Goal: Task Accomplishment & Management: Complete application form

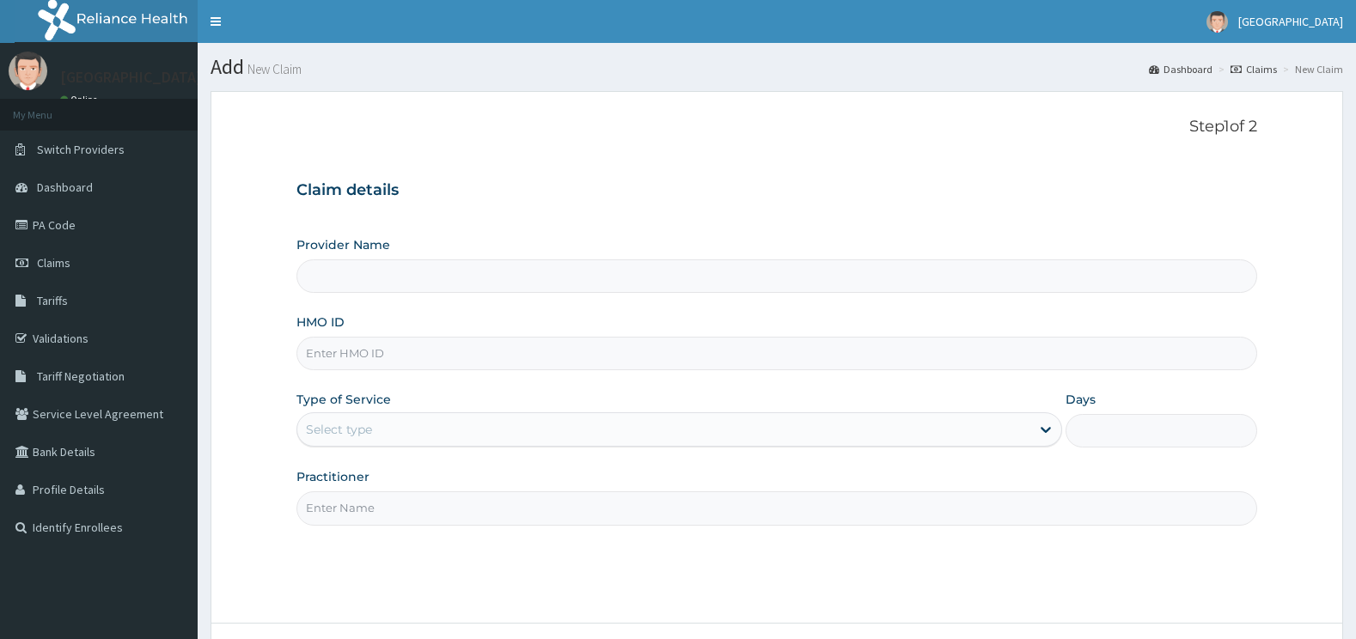
type input "[GEOGRAPHIC_DATA]"
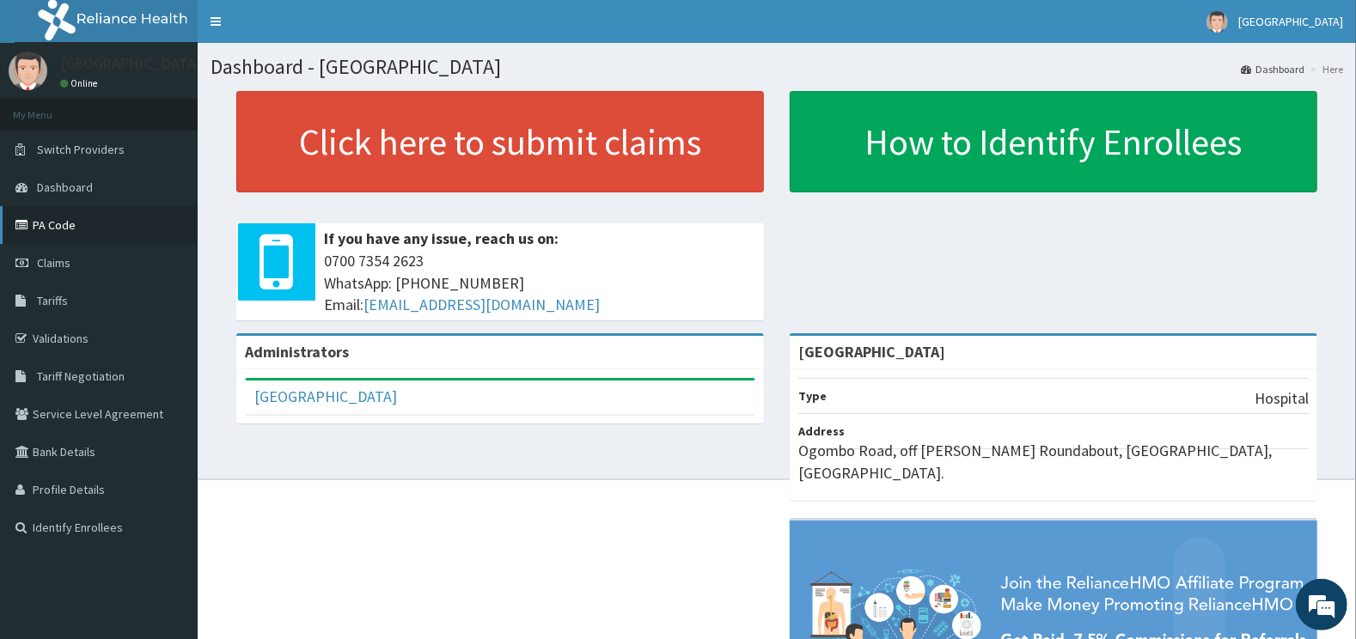
click at [57, 223] on link "PA Code" at bounding box center [99, 225] width 198 height 38
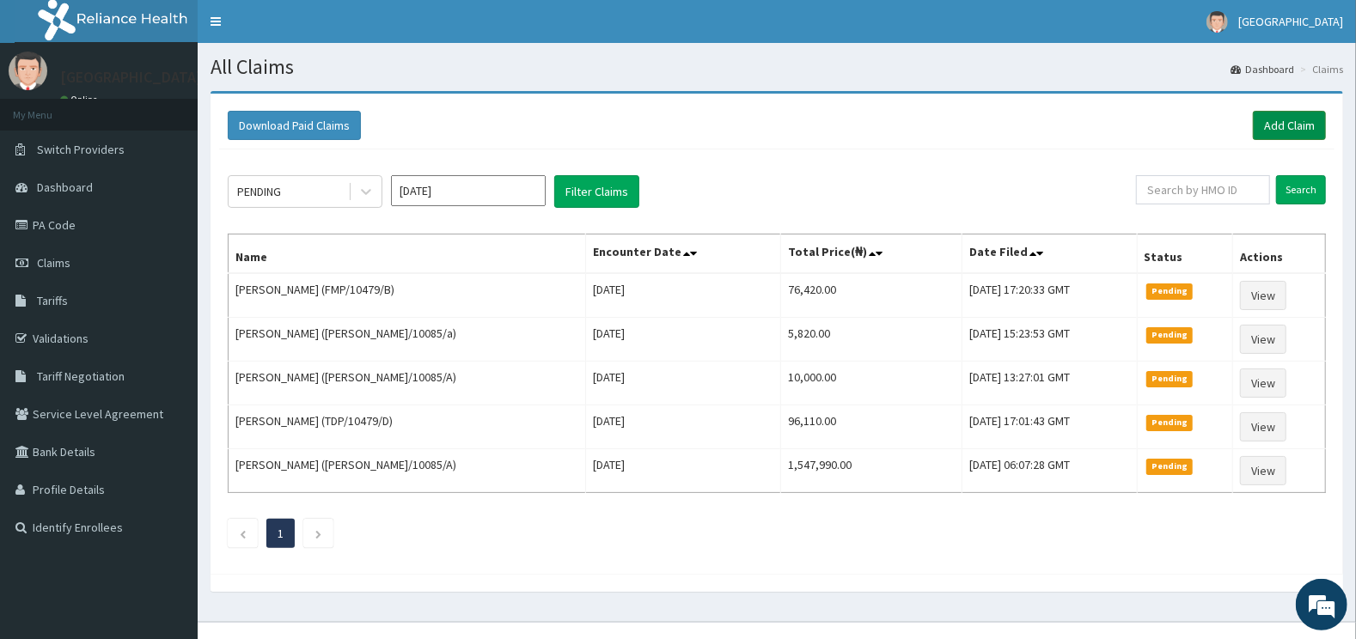
click at [1296, 119] on link "Add Claim" at bounding box center [1289, 125] width 73 height 29
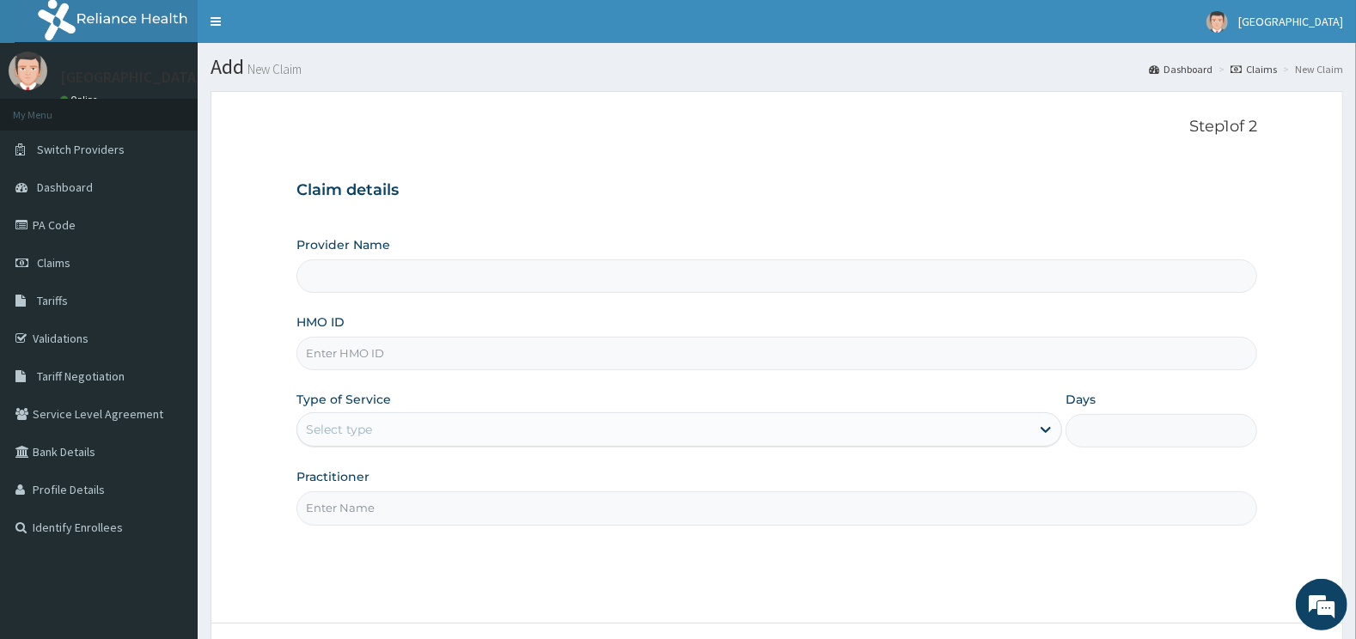
type input "[GEOGRAPHIC_DATA]"
drag, startPoint x: 428, startPoint y: 350, endPoint x: 407, endPoint y: 358, distance: 22.3
click at [428, 351] on input "HMO ID" at bounding box center [777, 354] width 962 height 34
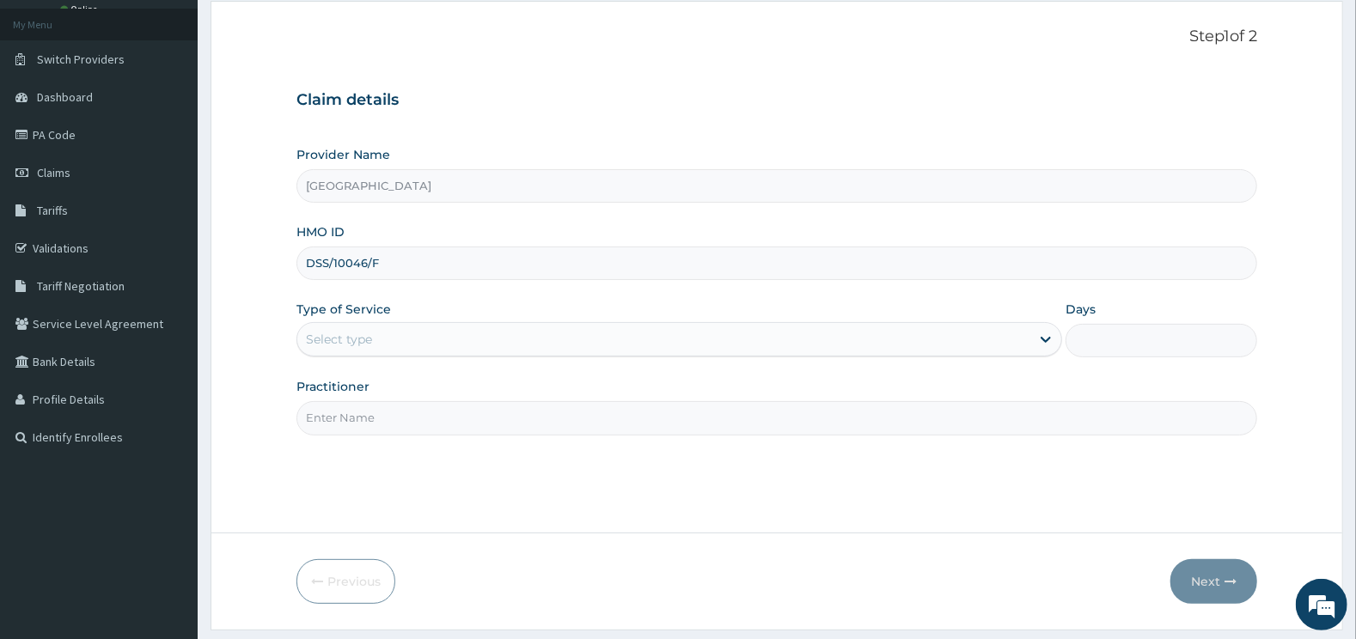
type input "DSS/10046/F"
click at [428, 322] on div "Select type" at bounding box center [679, 339] width 766 height 34
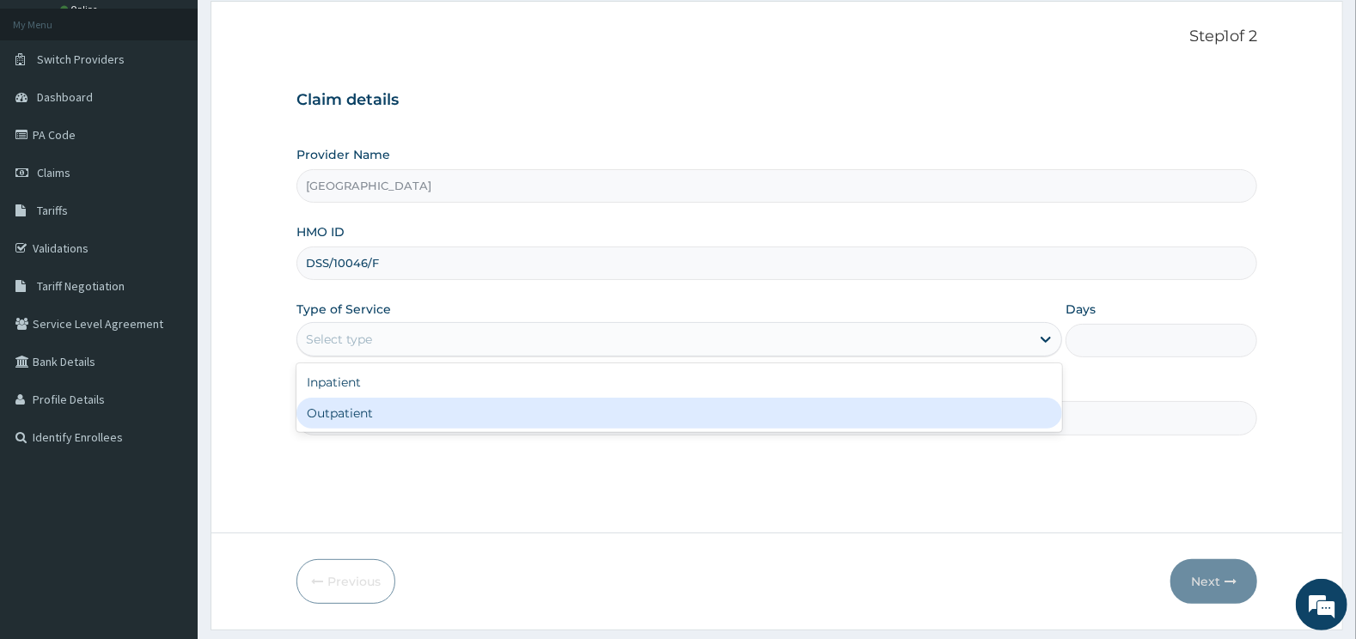
click at [354, 405] on div "Outpatient" at bounding box center [679, 413] width 766 height 31
type input "1"
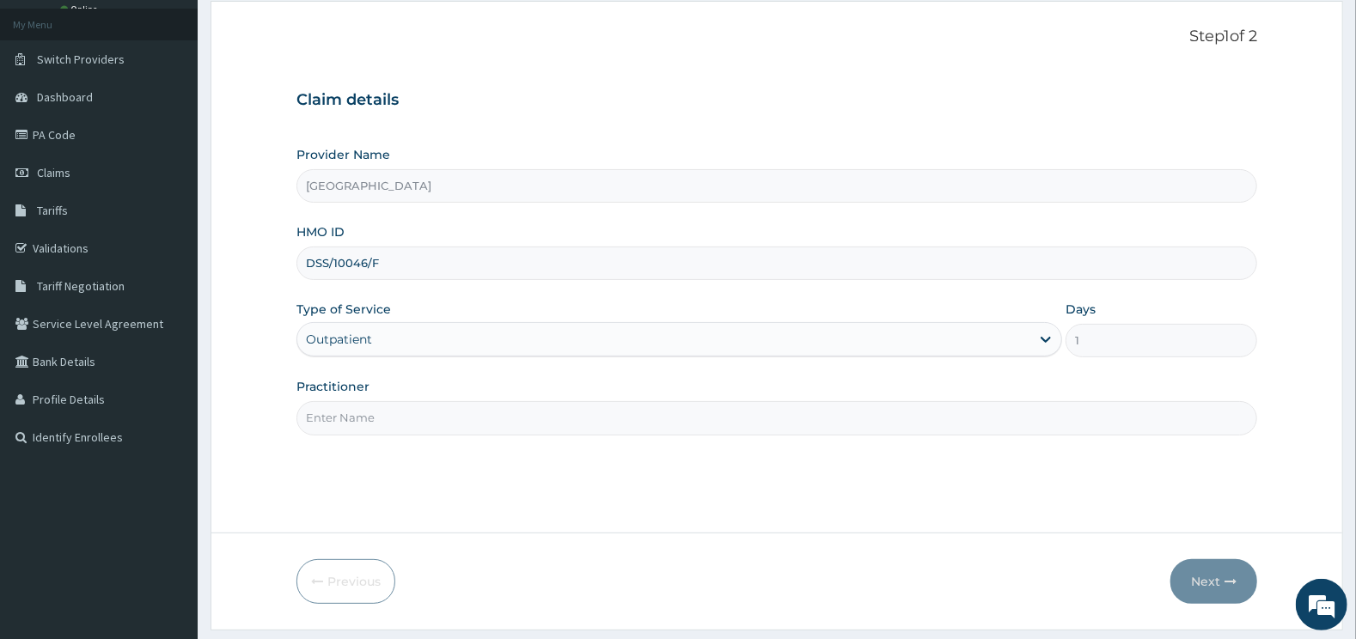
click at [368, 417] on input "Practitioner" at bounding box center [777, 418] width 962 height 34
type input "GENERAL"
click at [1203, 580] on button "Next" at bounding box center [1213, 581] width 87 height 45
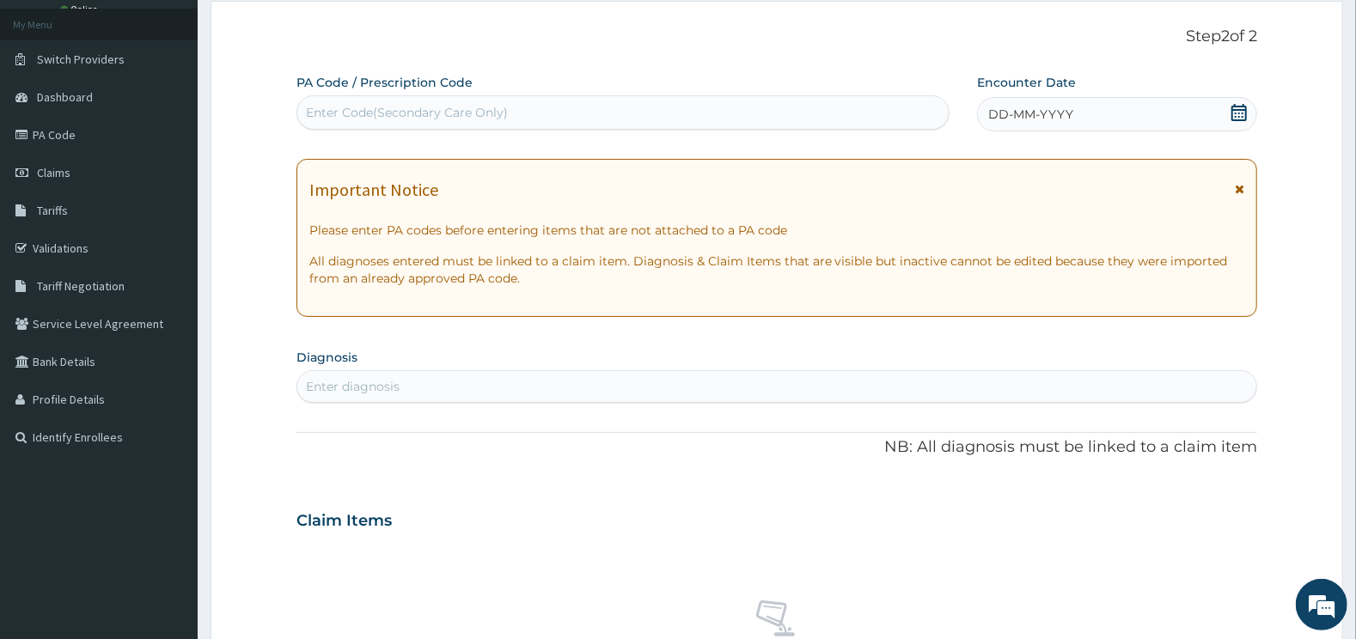
click at [851, 117] on div "Enter Code(Secondary Care Only)" at bounding box center [623, 112] width 652 height 27
type input "PA/E007DA"
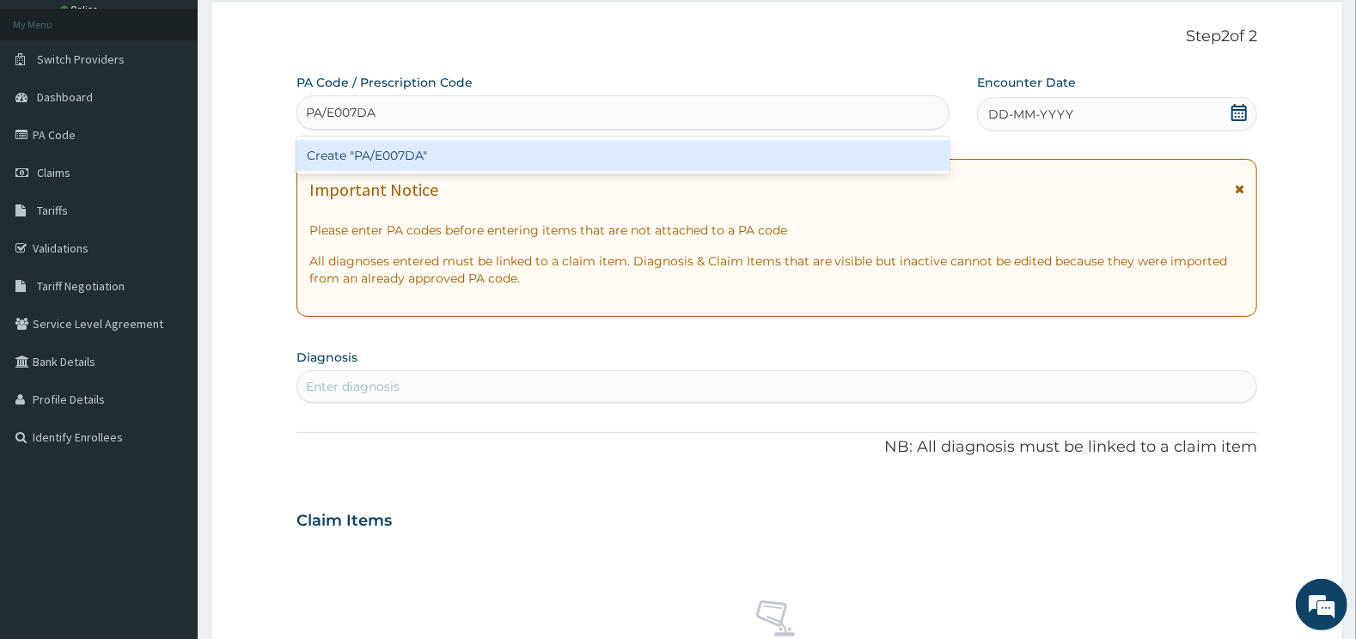
click at [617, 151] on div "Create "PA/E007DA"" at bounding box center [623, 155] width 654 height 31
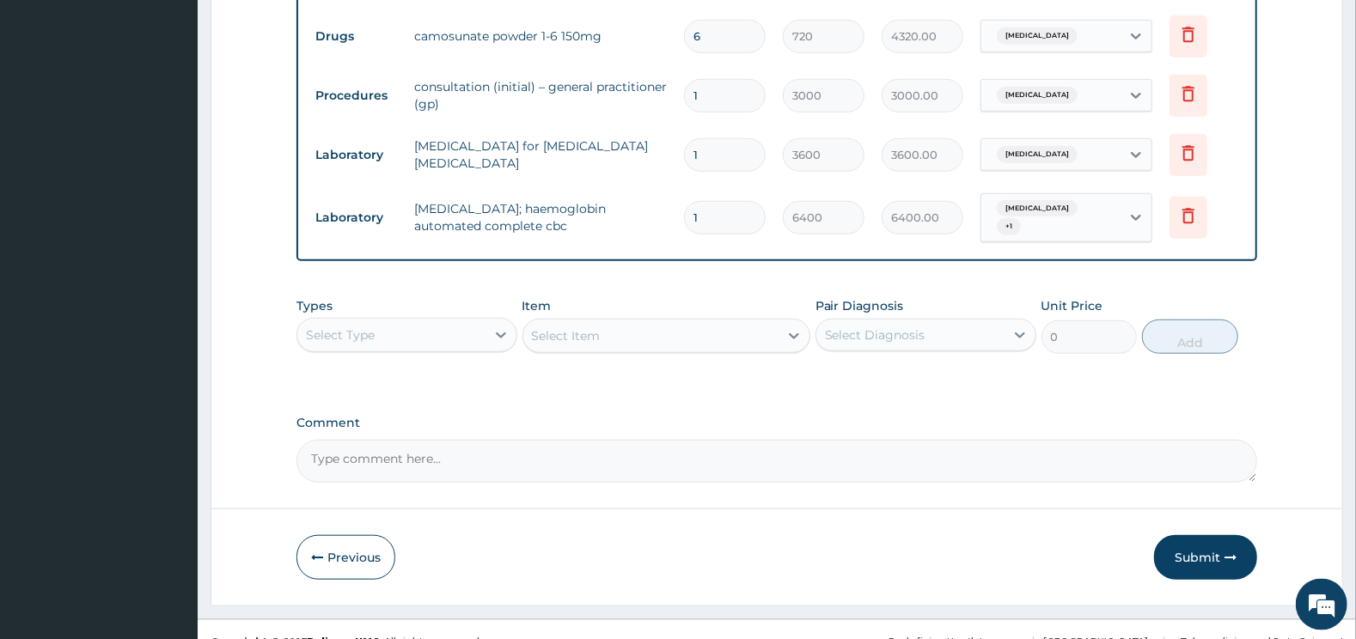
scroll to position [878, 0]
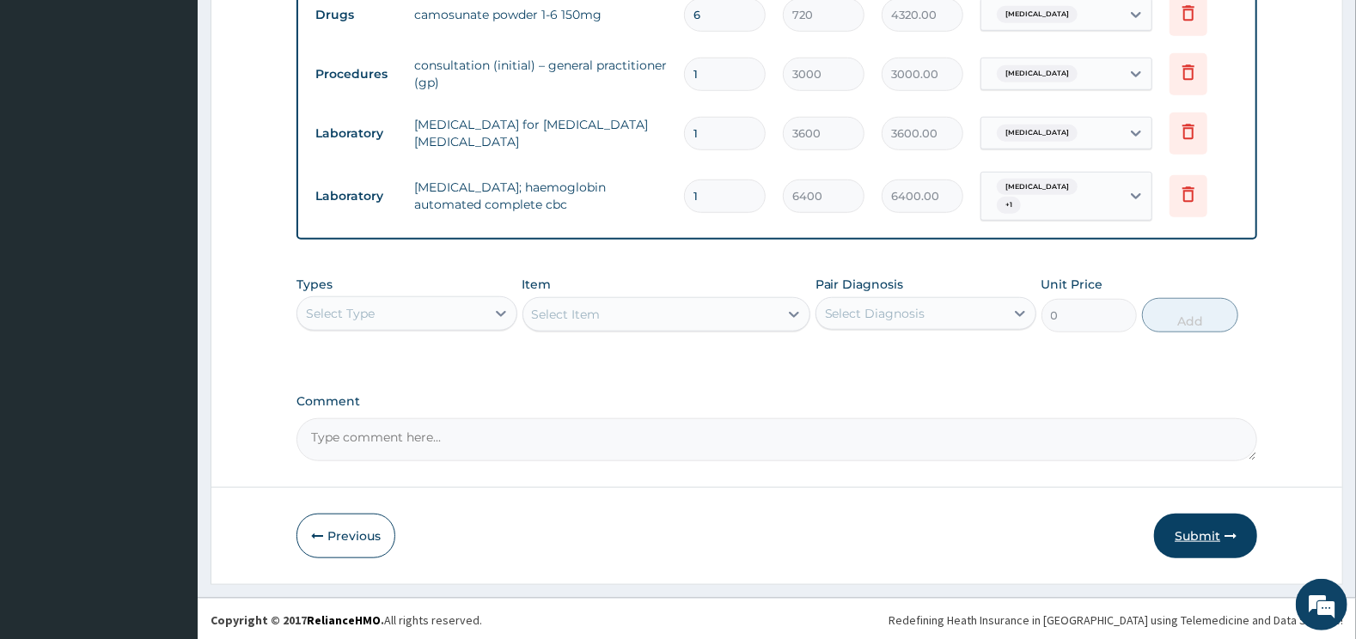
click at [1187, 537] on button "Submit" at bounding box center [1205, 536] width 103 height 45
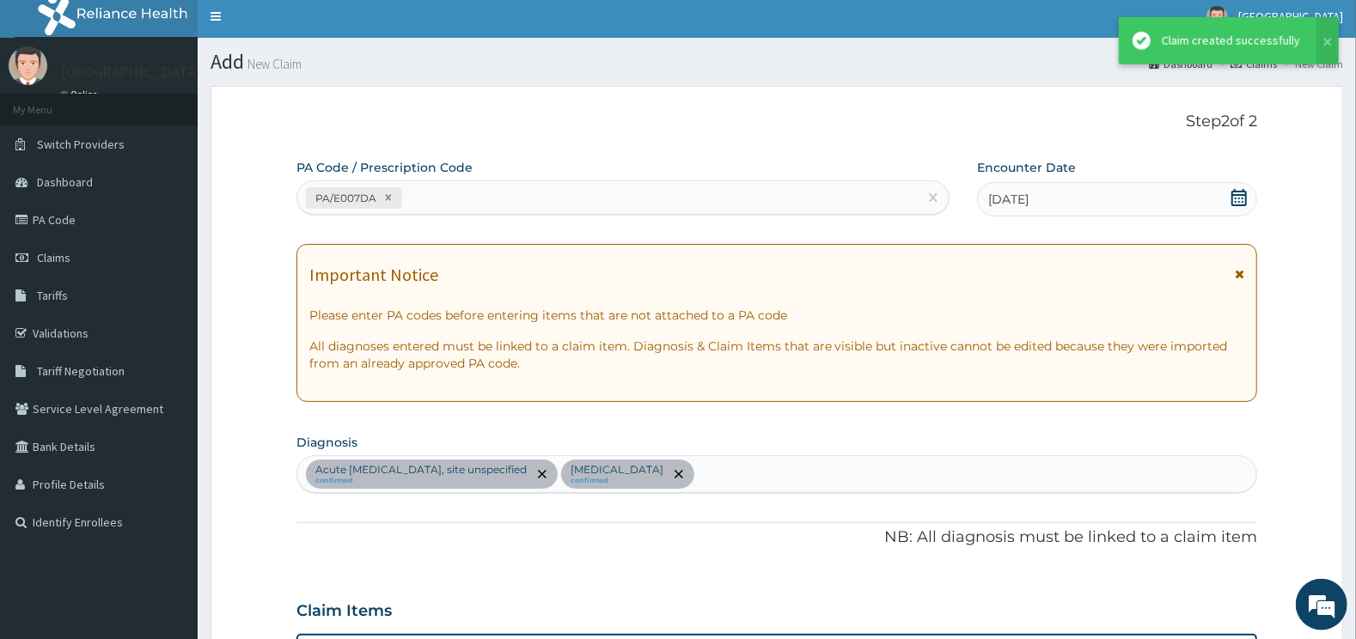
scroll to position [0, 0]
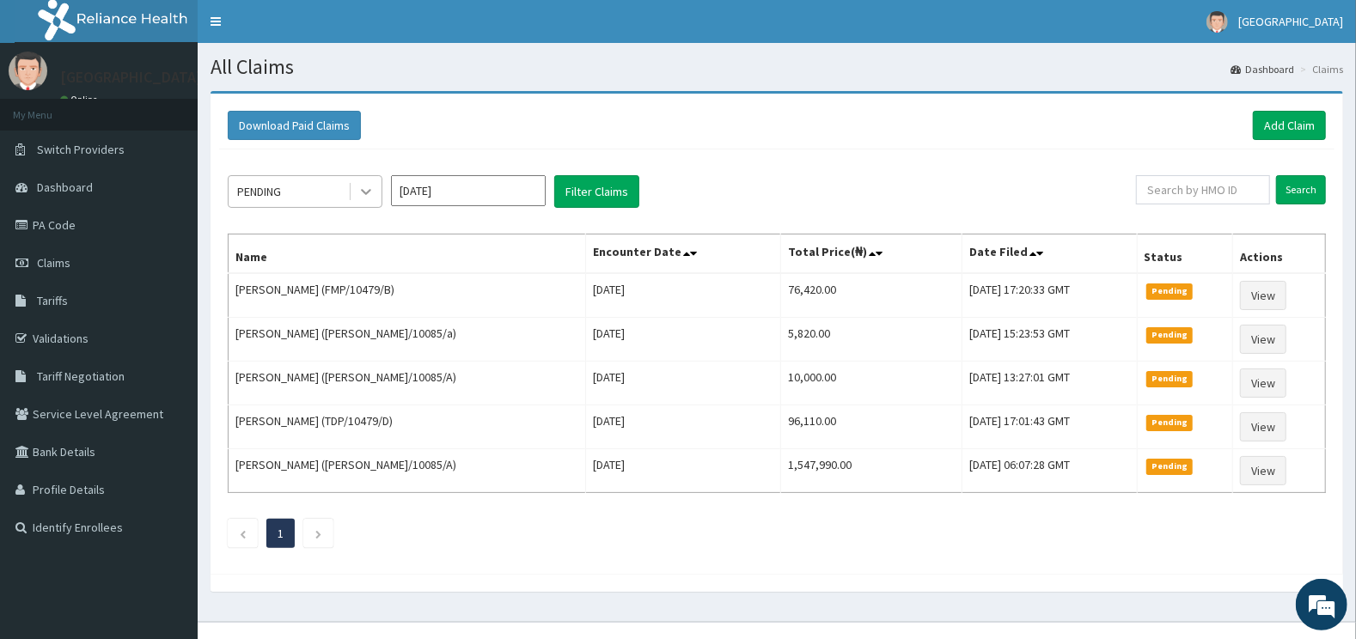
click at [370, 194] on icon at bounding box center [365, 191] width 17 height 17
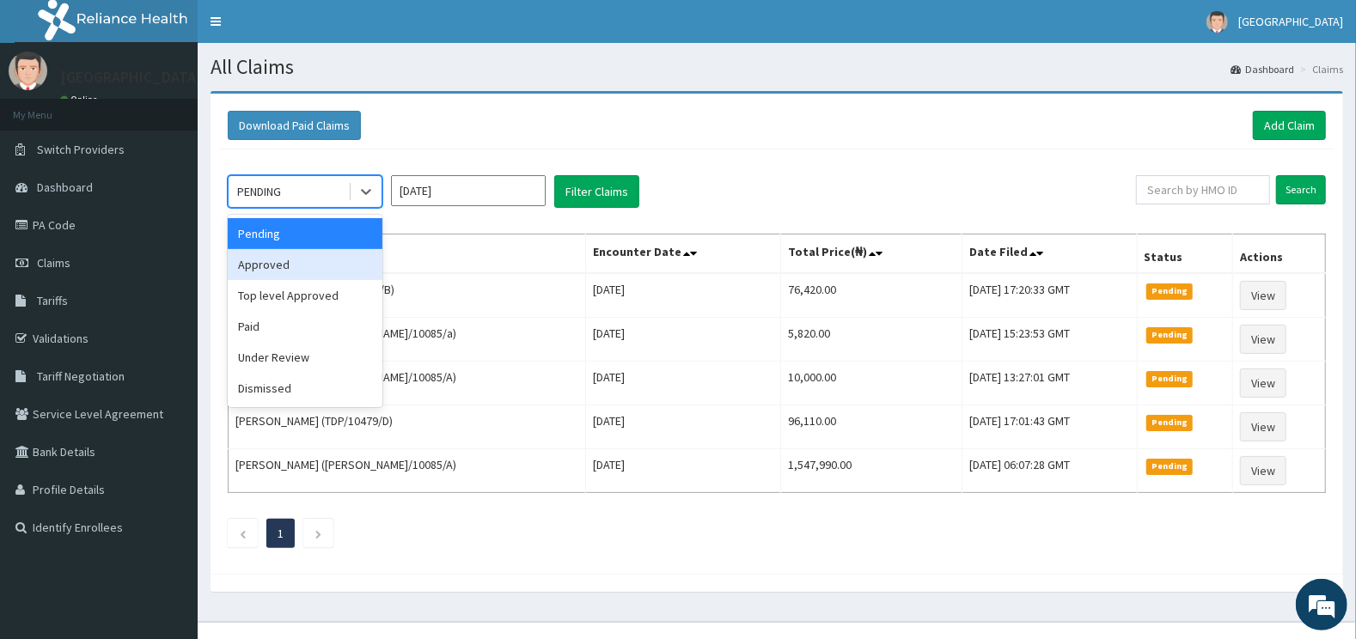
click at [311, 265] on div "Approved" at bounding box center [305, 264] width 155 height 31
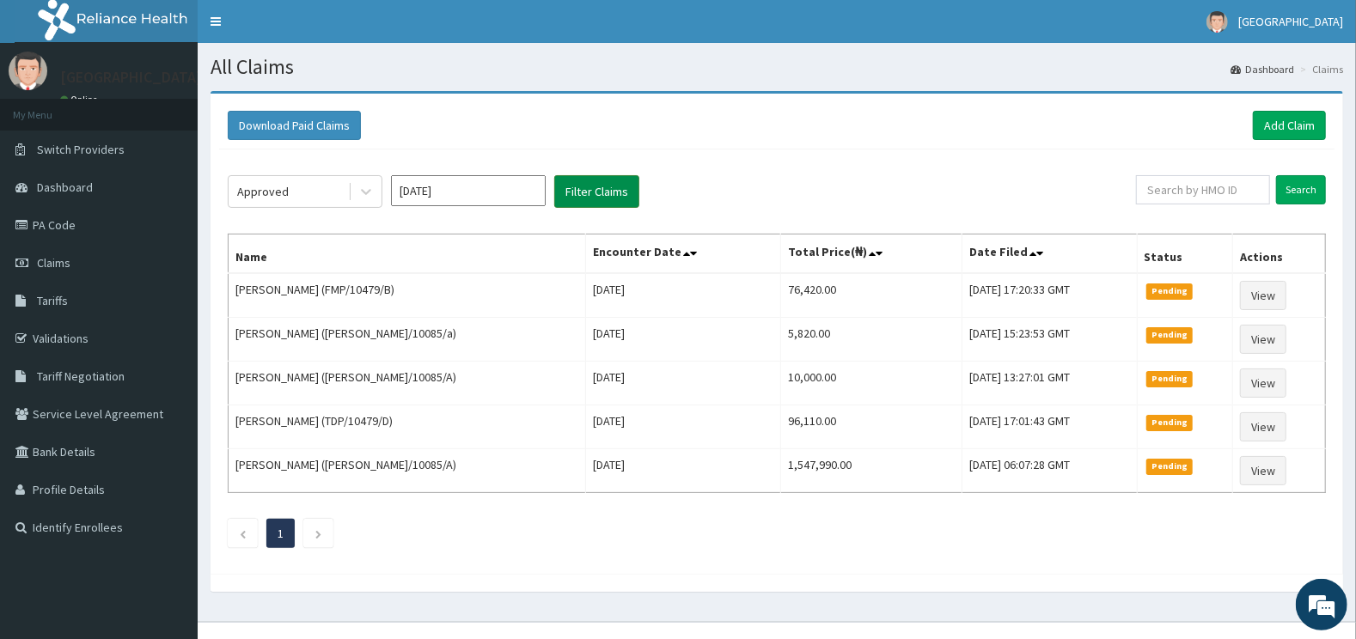
click at [562, 188] on button "Filter Claims" at bounding box center [596, 191] width 85 height 33
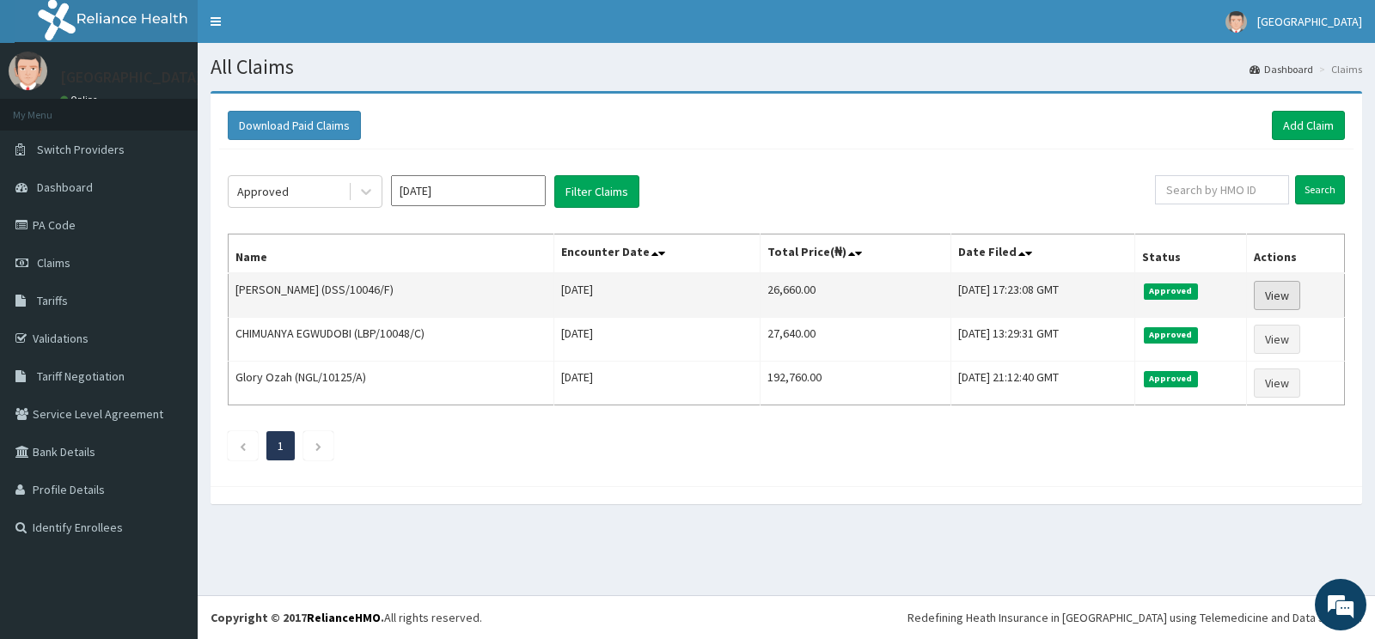
click at [1273, 284] on link "View" at bounding box center [1277, 295] width 46 height 29
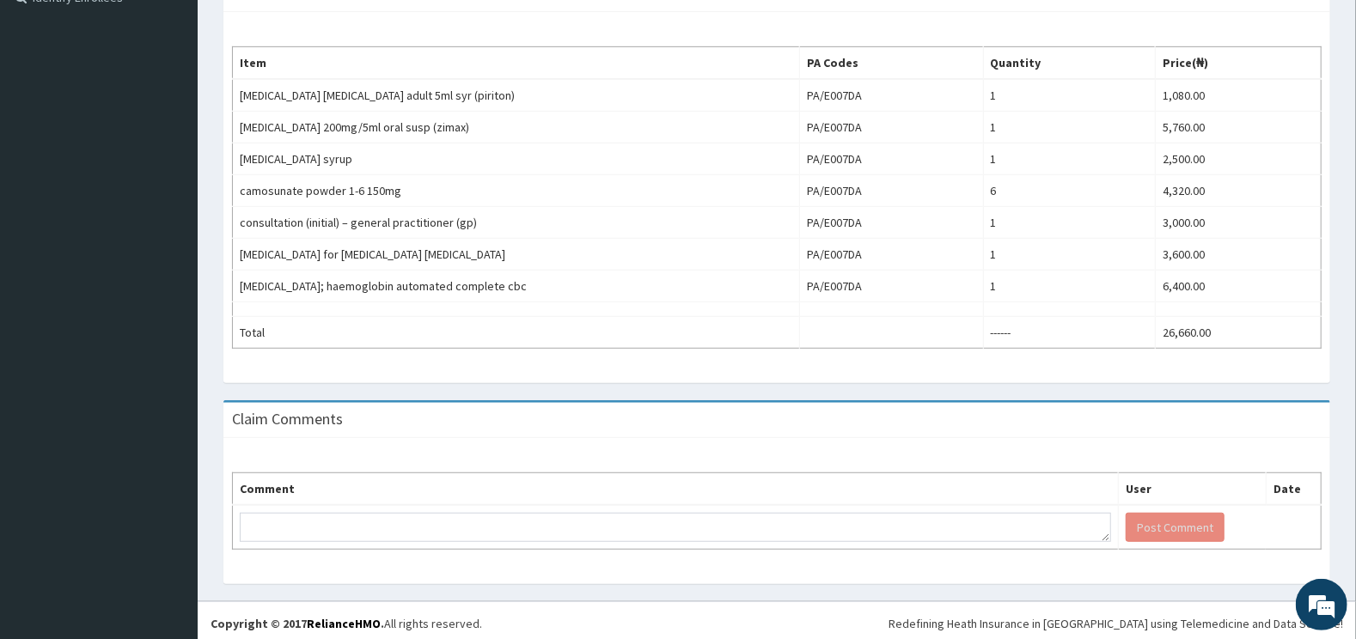
click at [925, 350] on div "Item PA Codes Quantity Price(₦) chlorphenamine expectorant adult 5ml syr (pirit…" at bounding box center [776, 197] width 1107 height 371
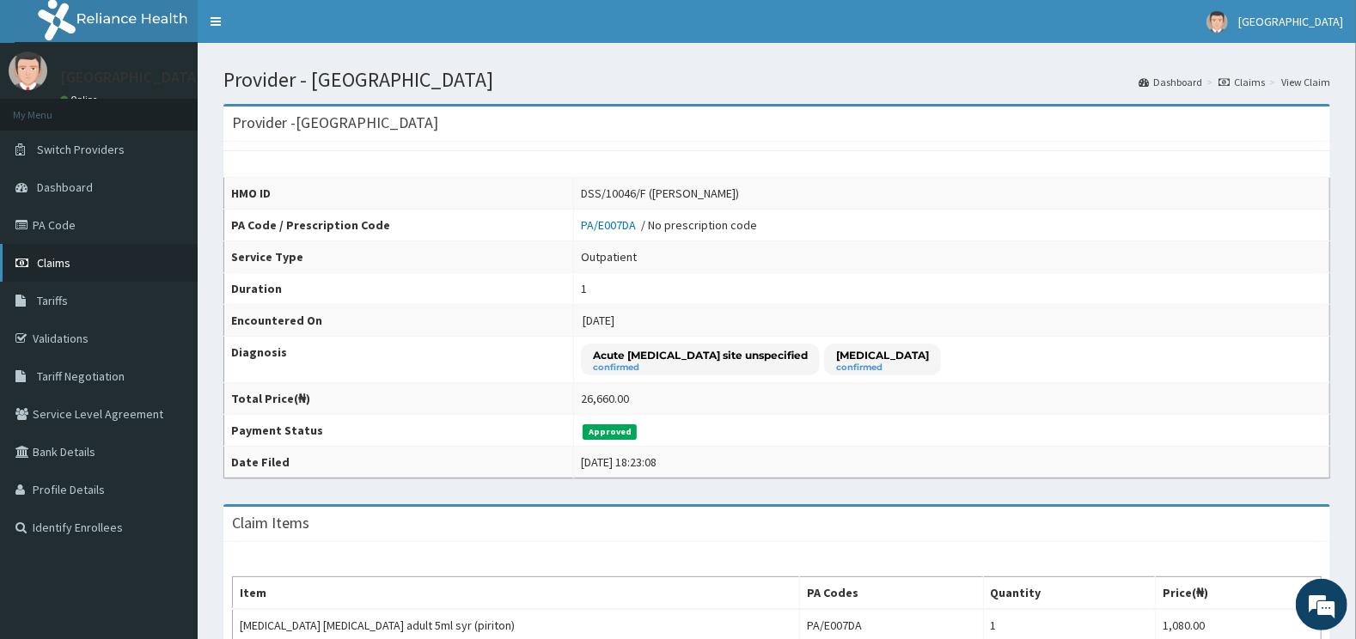
click at [110, 262] on link "Claims" at bounding box center [99, 263] width 198 height 38
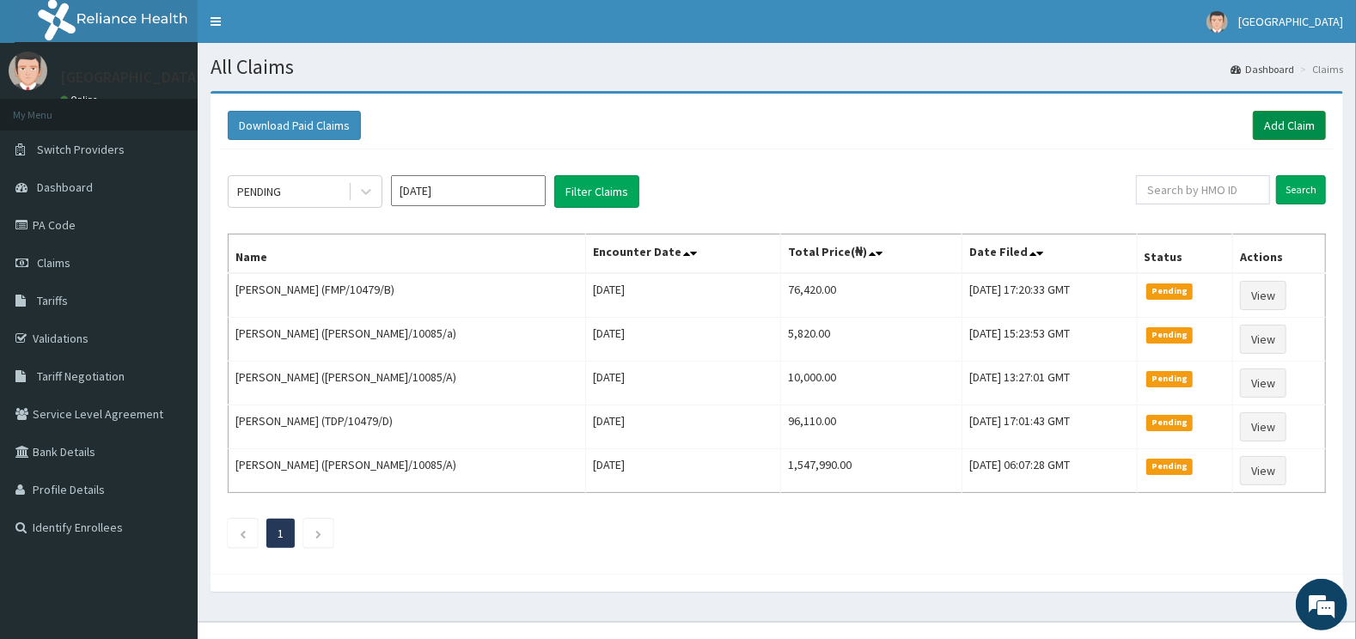
click at [1290, 129] on link "Add Claim" at bounding box center [1289, 125] width 73 height 29
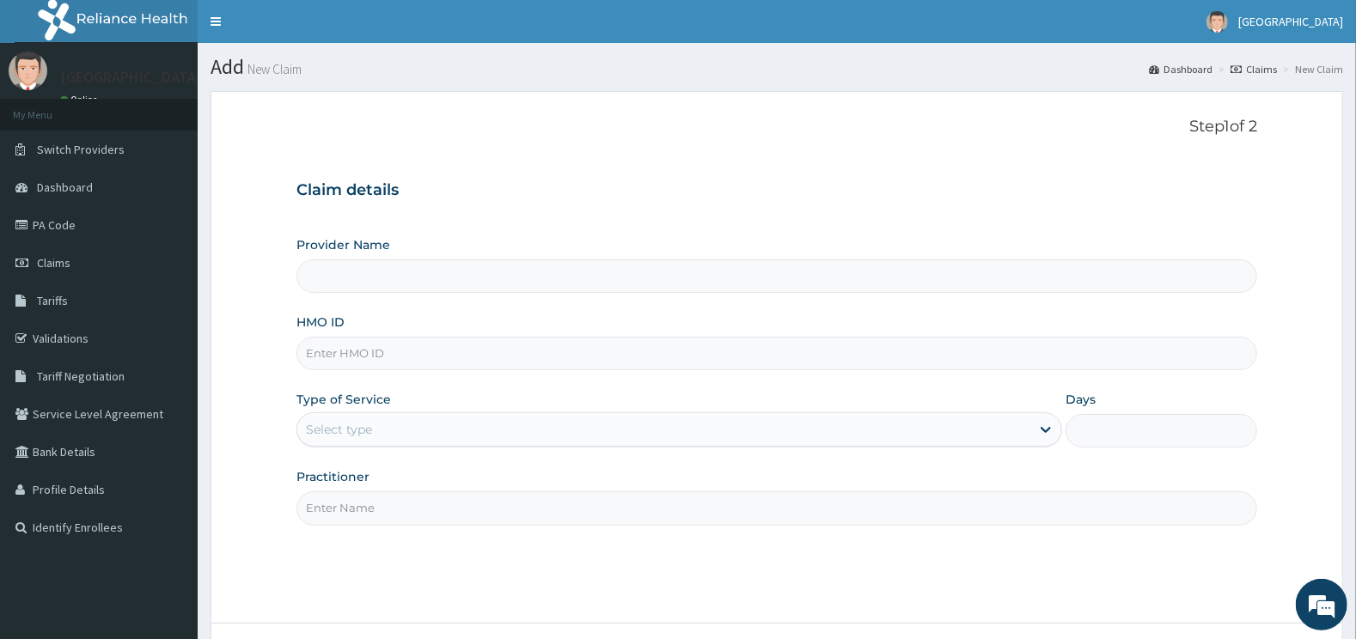
click at [325, 278] on input "Provider Name" at bounding box center [777, 277] width 962 height 34
type input "[GEOGRAPHIC_DATA]"
click at [389, 363] on input "HMO ID" at bounding box center [777, 354] width 962 height 34
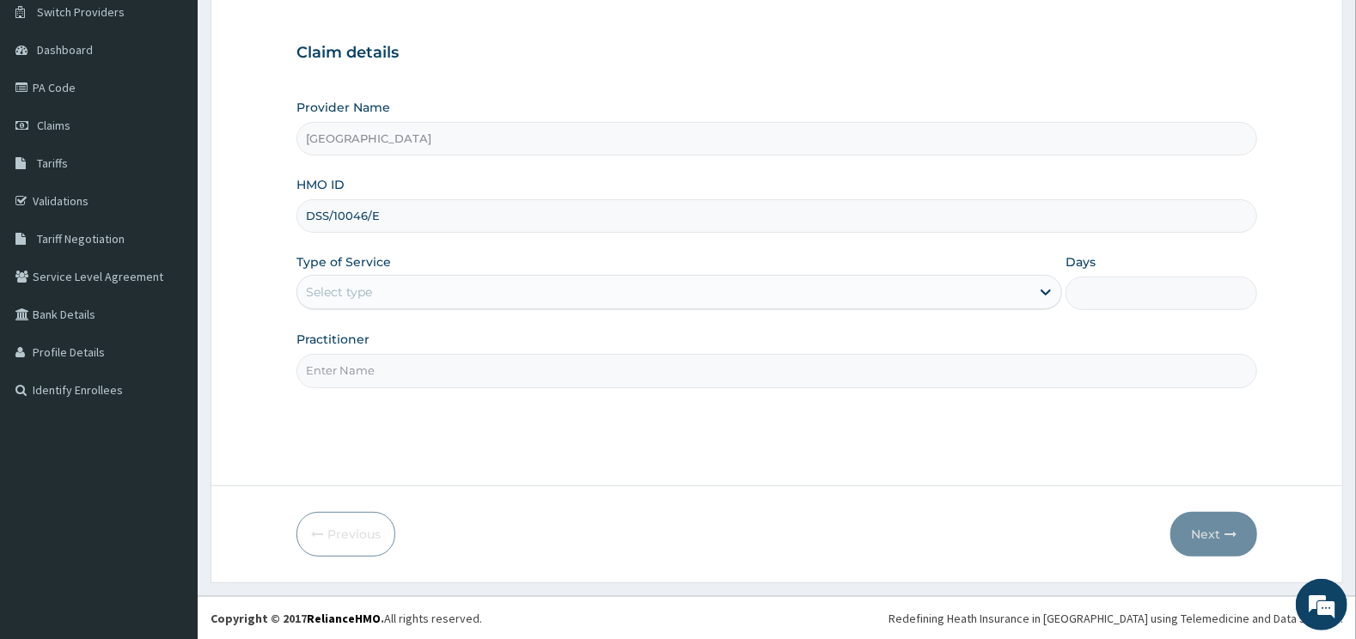
type input "DSS/10046/E"
click at [403, 286] on div "Select type" at bounding box center [664, 291] width 734 height 27
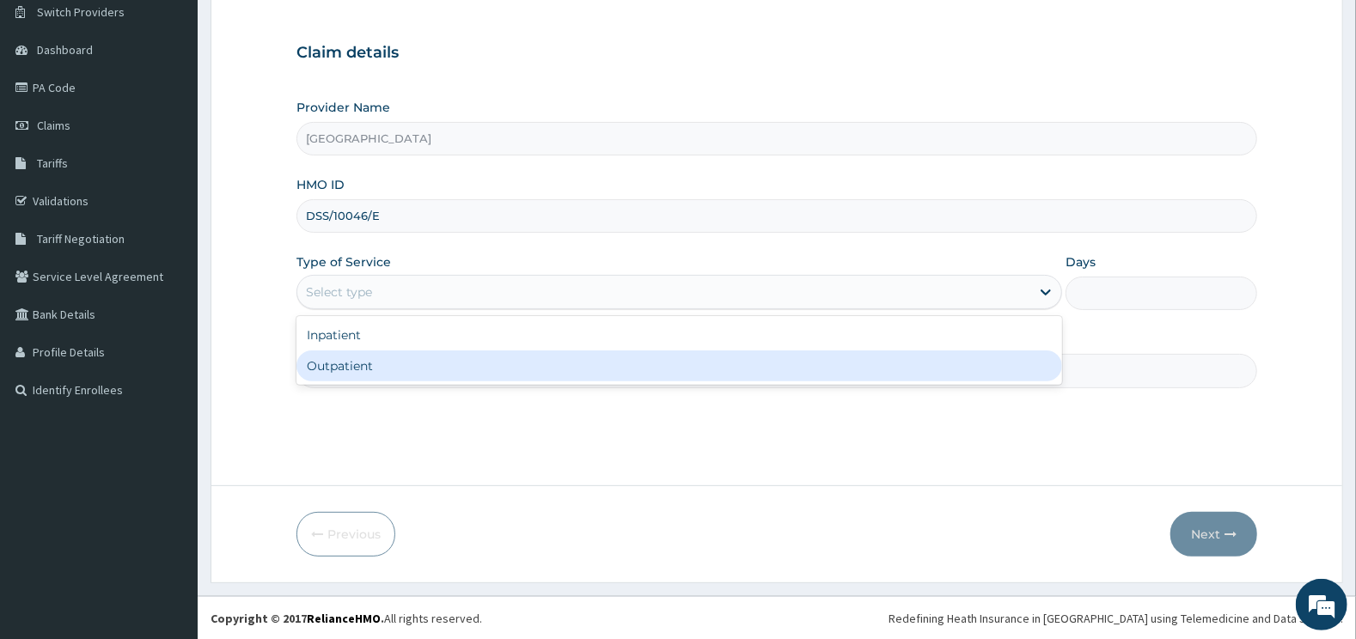
click at [347, 362] on div "Outpatient" at bounding box center [679, 366] width 766 height 31
type input "1"
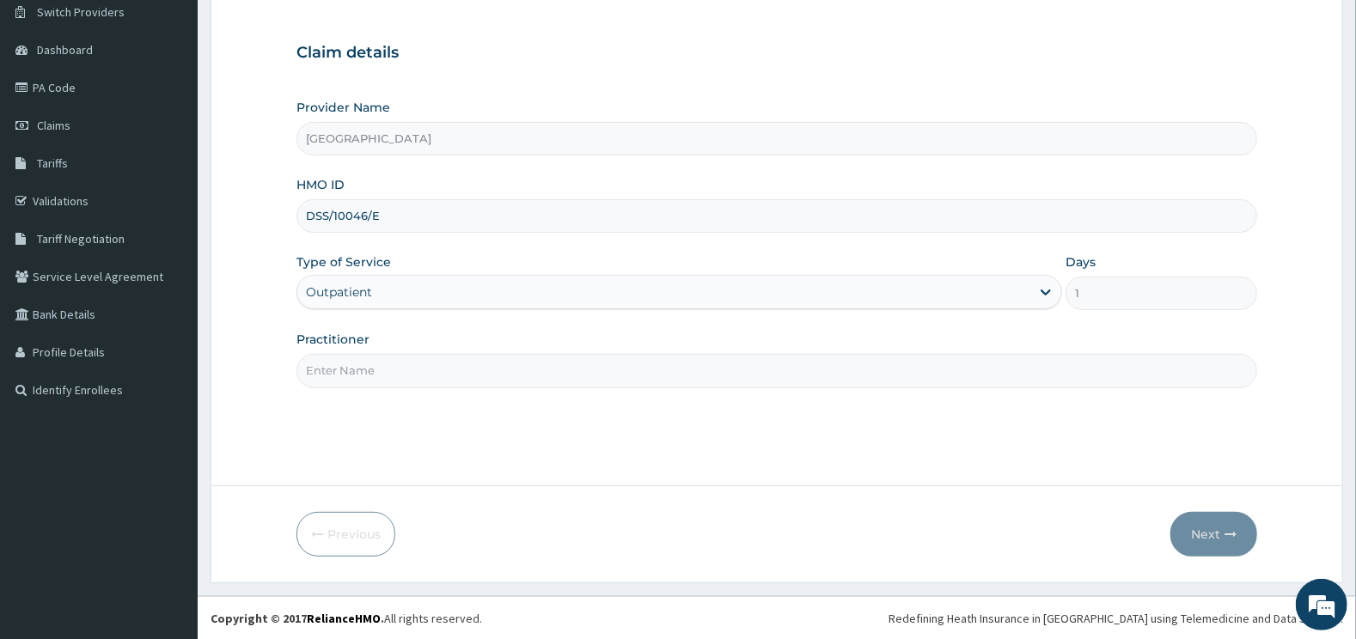
click at [348, 367] on input "Practitioner" at bounding box center [777, 371] width 962 height 34
type input "GENERAL"
click at [1202, 534] on button "Next" at bounding box center [1213, 534] width 87 height 45
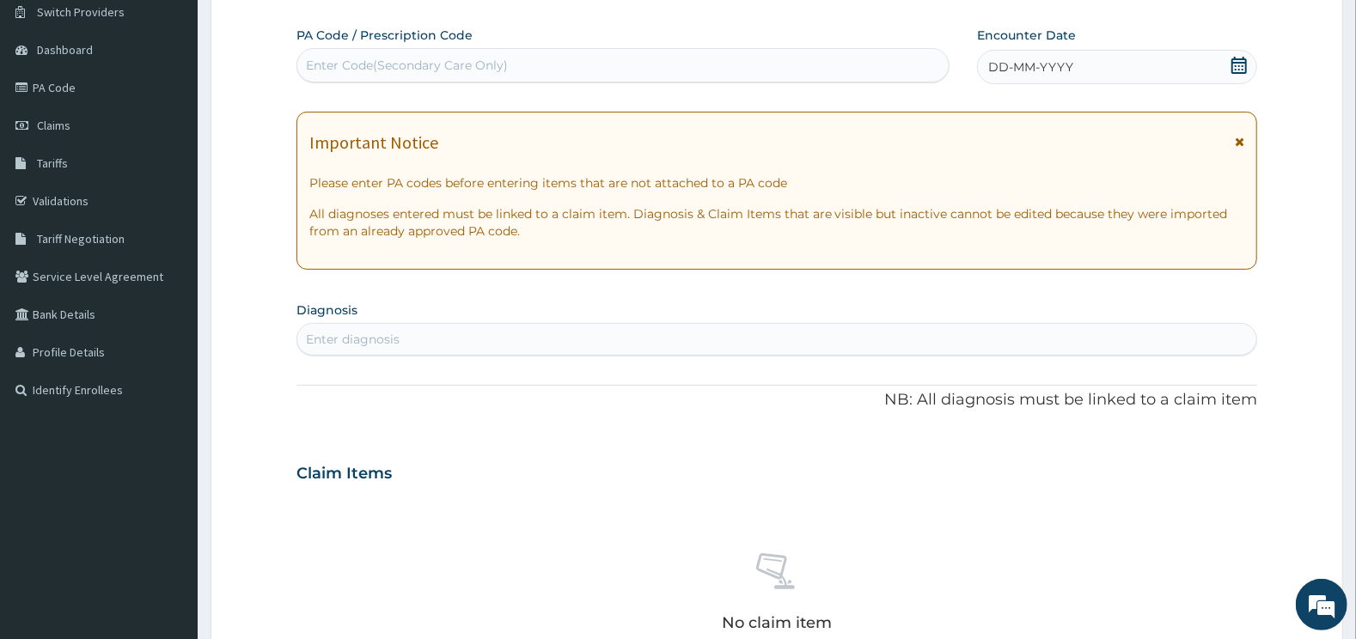
click at [424, 64] on div "Enter Code(Secondary Care Only)" at bounding box center [407, 65] width 202 height 17
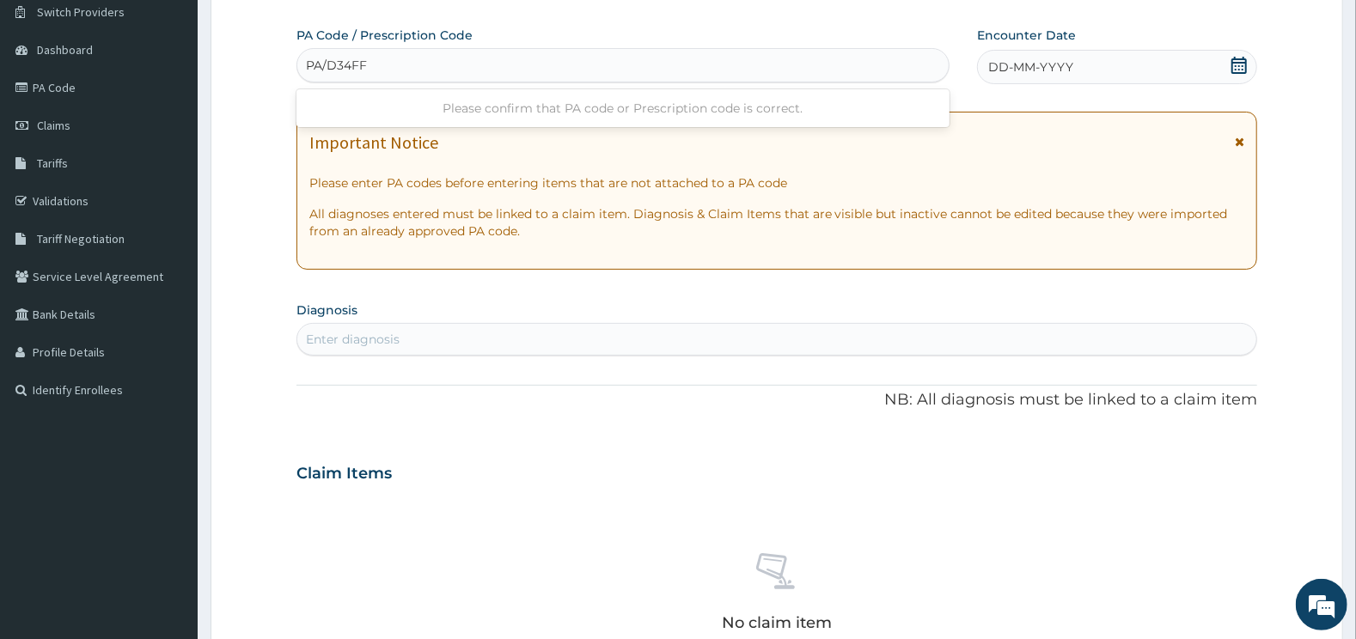
type input "PA/D34FF7"
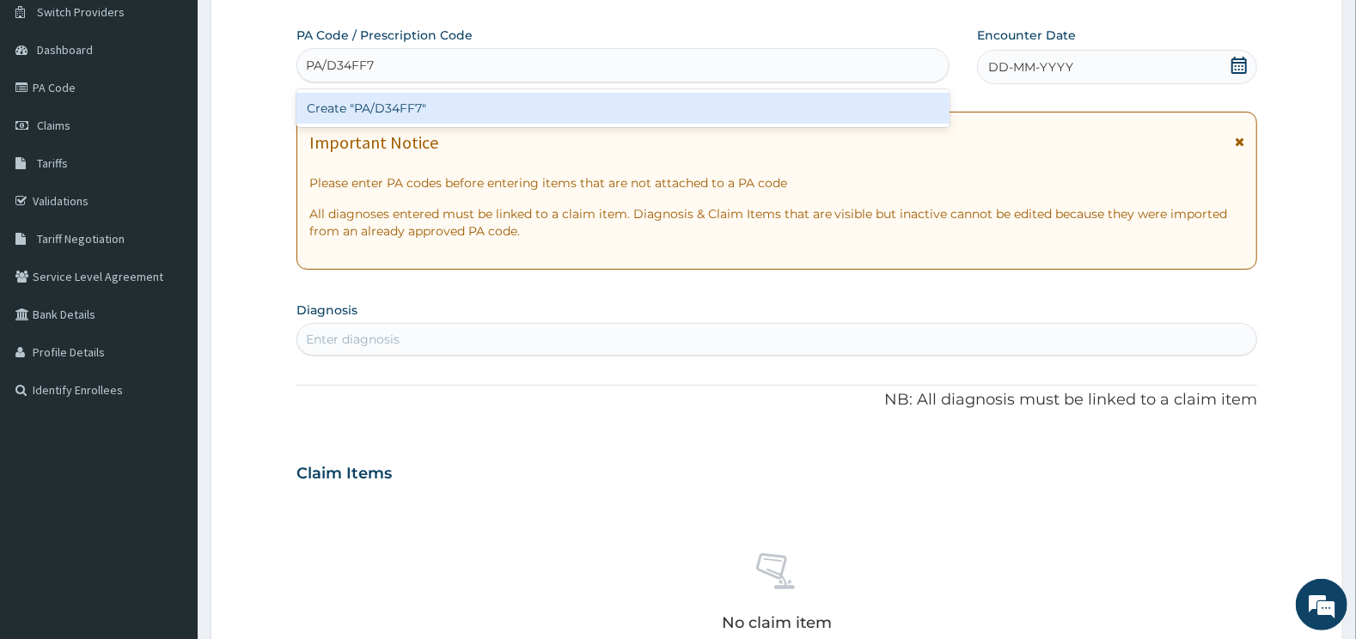
click at [514, 101] on div "Create "PA/D34FF7"" at bounding box center [623, 108] width 654 height 31
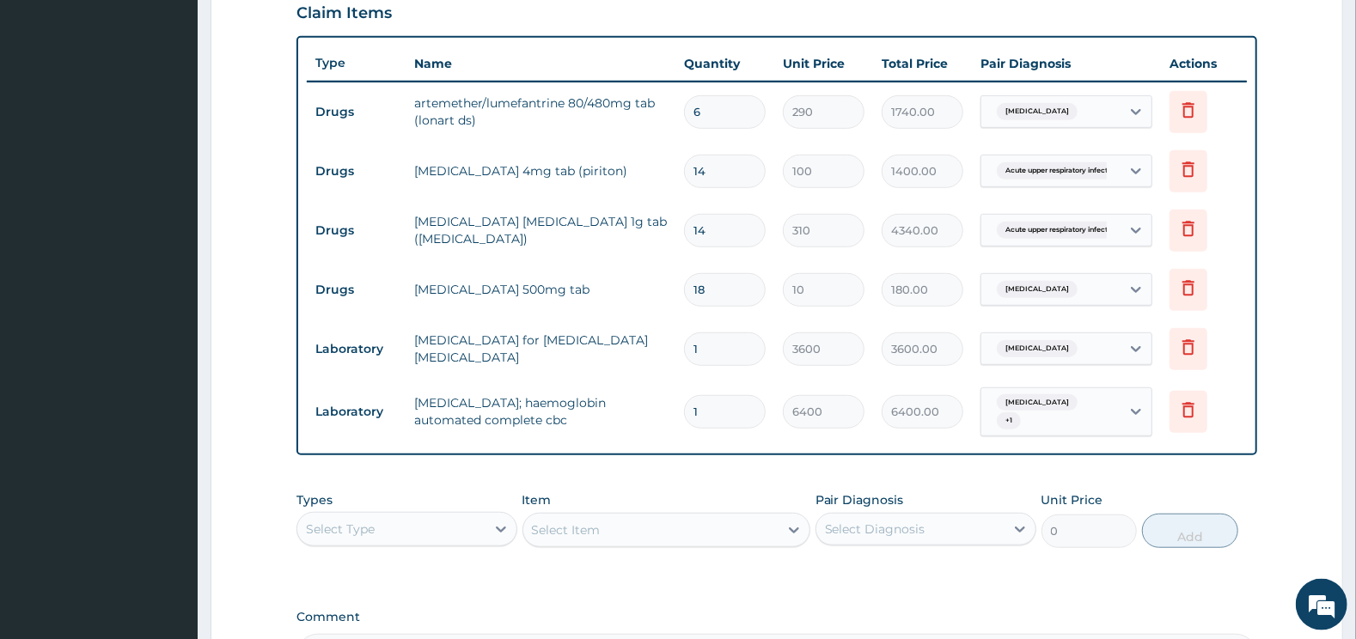
scroll to position [819, 0]
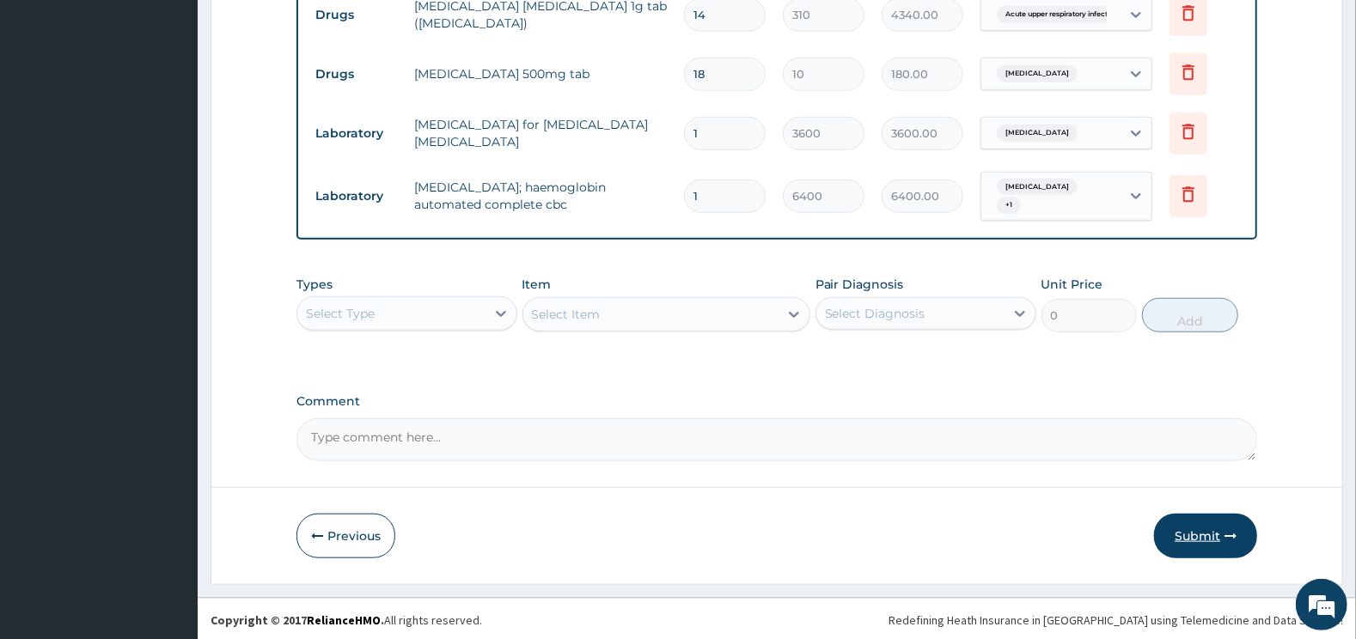
click at [1206, 528] on button "Submit" at bounding box center [1205, 536] width 103 height 45
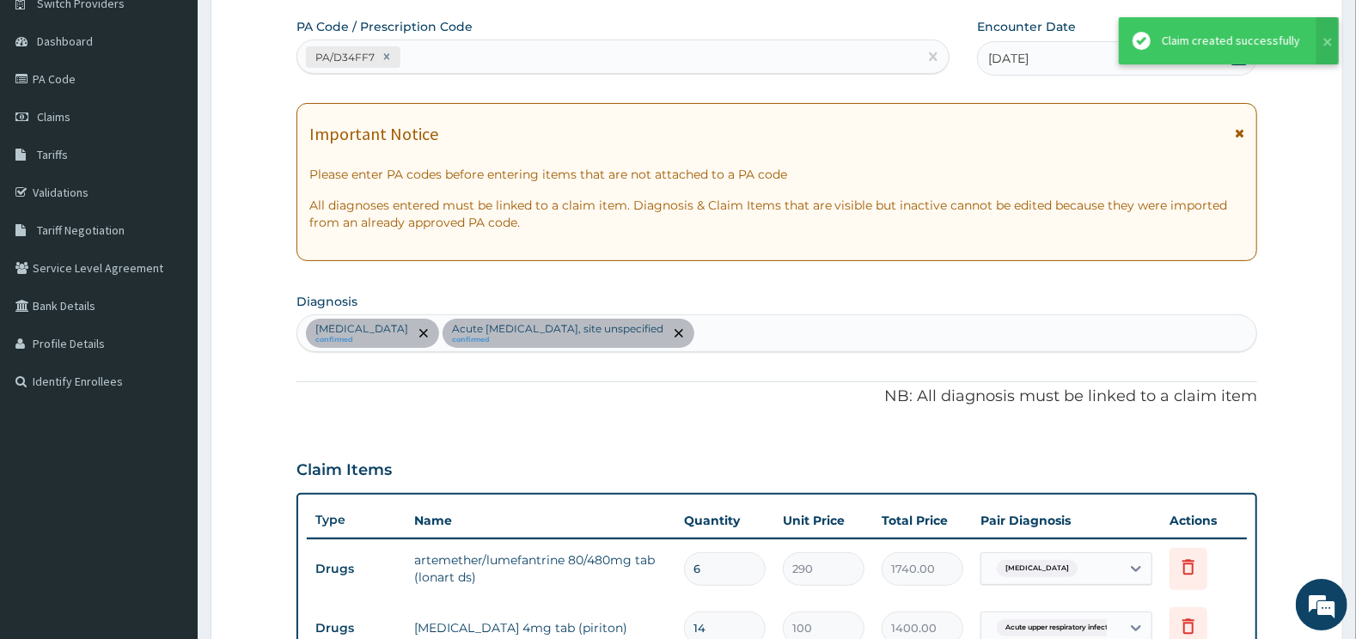
scroll to position [0, 0]
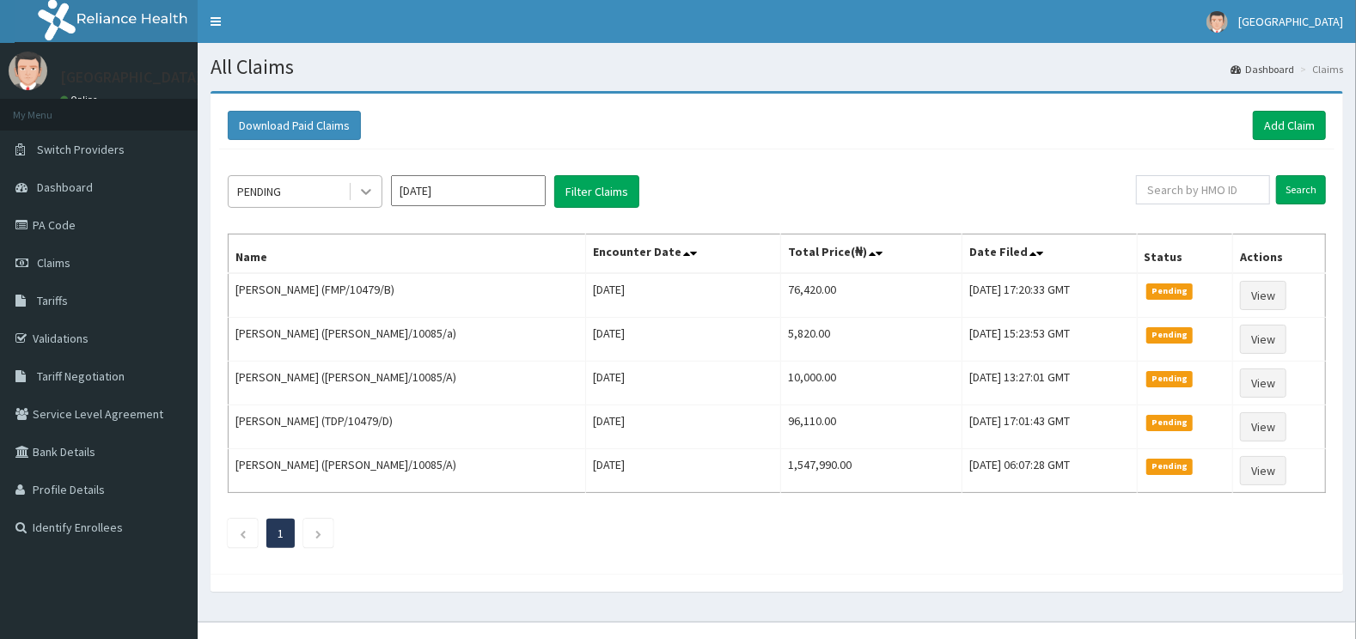
click at [355, 196] on div at bounding box center [366, 191] width 31 height 31
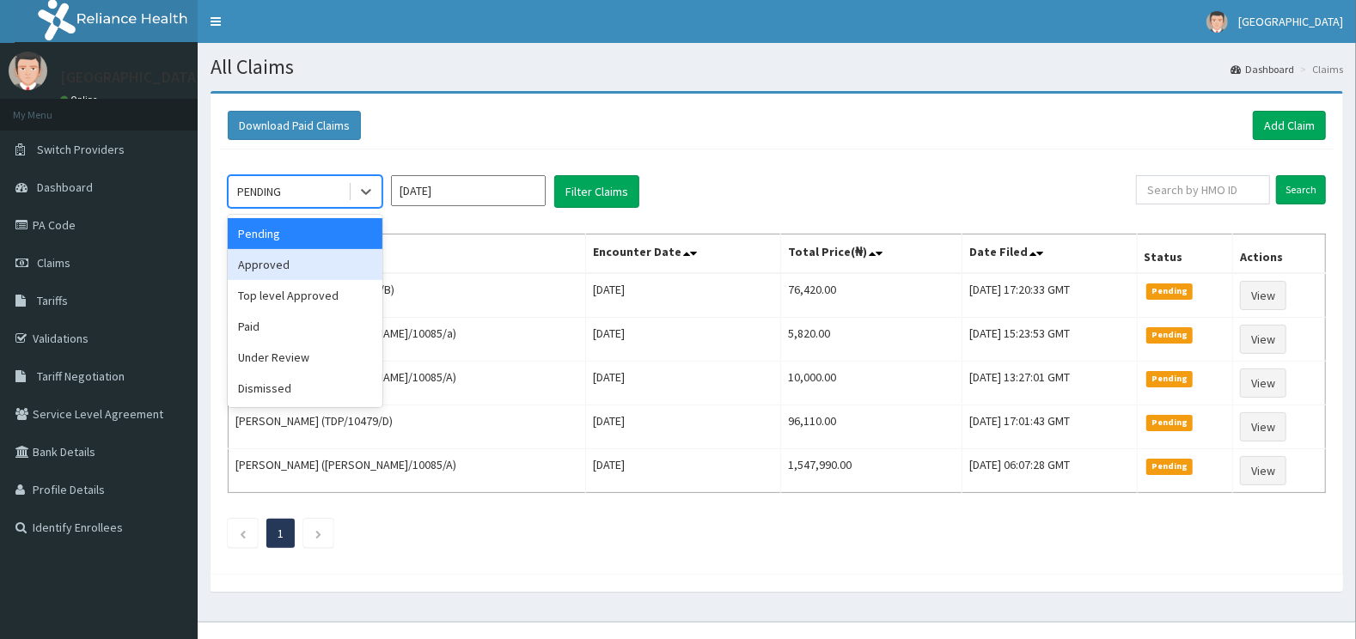
click at [346, 269] on div "Approved" at bounding box center [305, 264] width 155 height 31
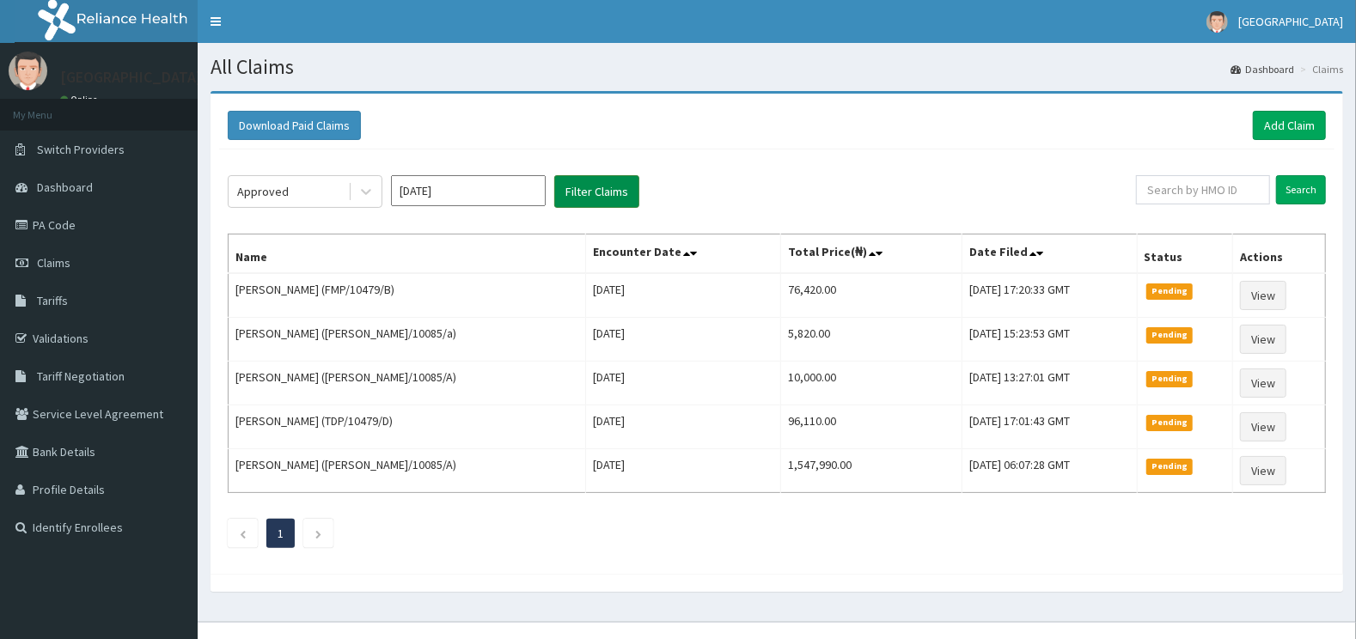
click at [577, 187] on button "Filter Claims" at bounding box center [596, 191] width 85 height 33
click at [363, 190] on icon at bounding box center [366, 193] width 10 height 6
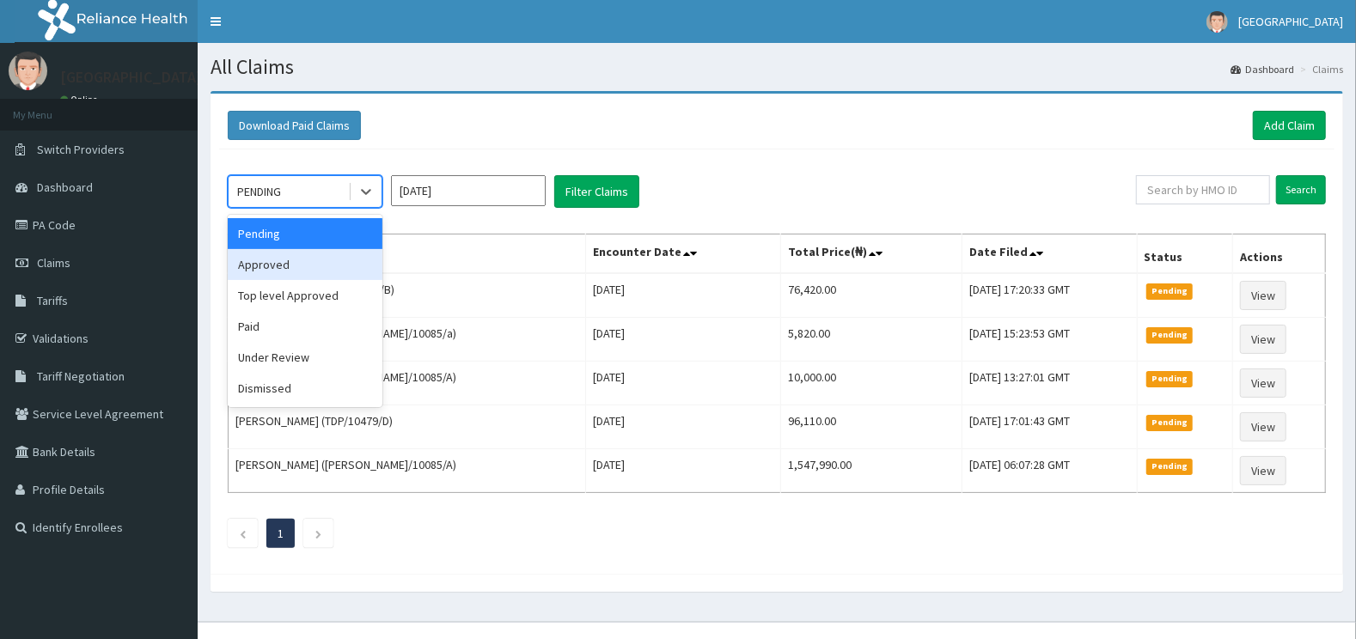
click at [306, 278] on div "Approved" at bounding box center [305, 264] width 155 height 31
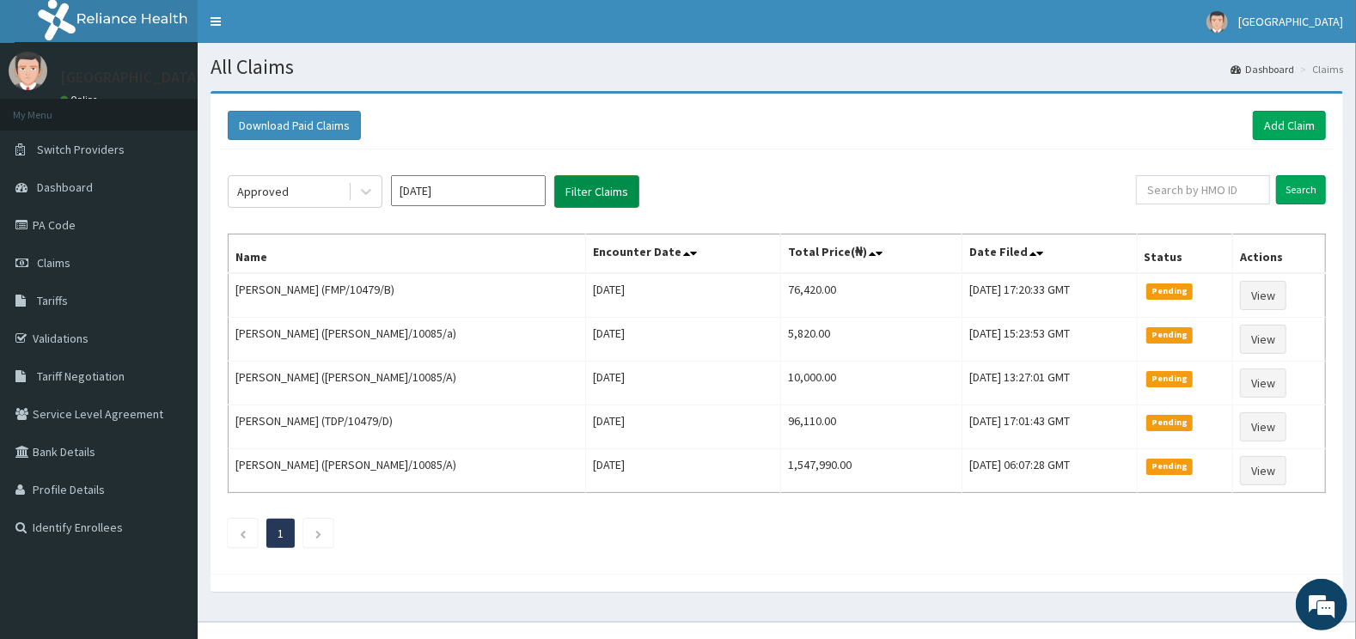
click at [567, 200] on button "Filter Claims" at bounding box center [596, 191] width 85 height 33
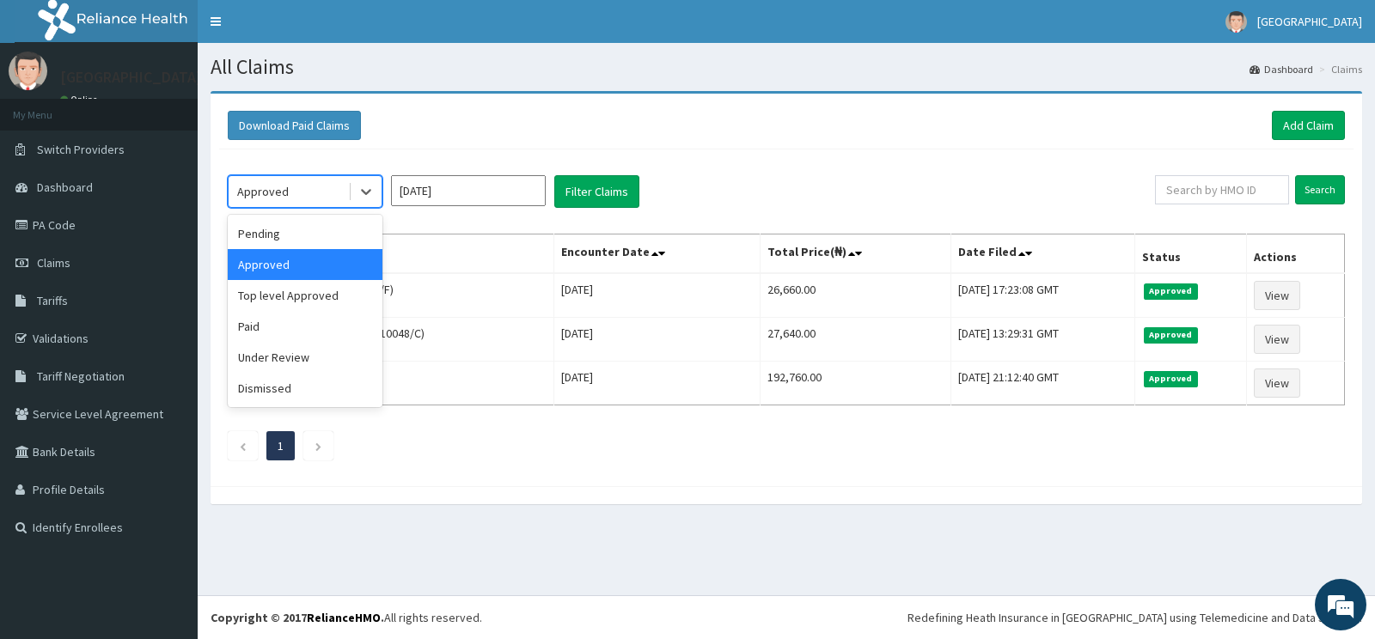
click at [350, 186] on div at bounding box center [365, 191] width 34 height 31
click at [272, 356] on div "Under Review" at bounding box center [305, 357] width 155 height 31
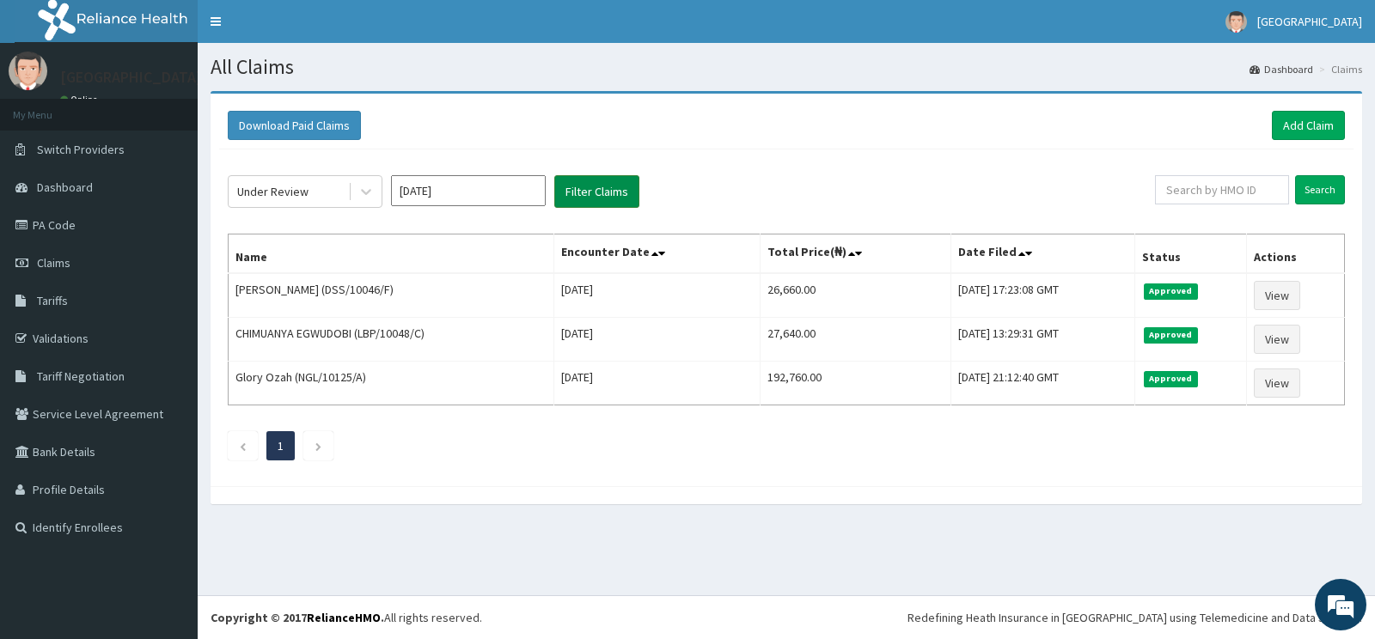
click at [583, 198] on button "Filter Claims" at bounding box center [596, 191] width 85 height 33
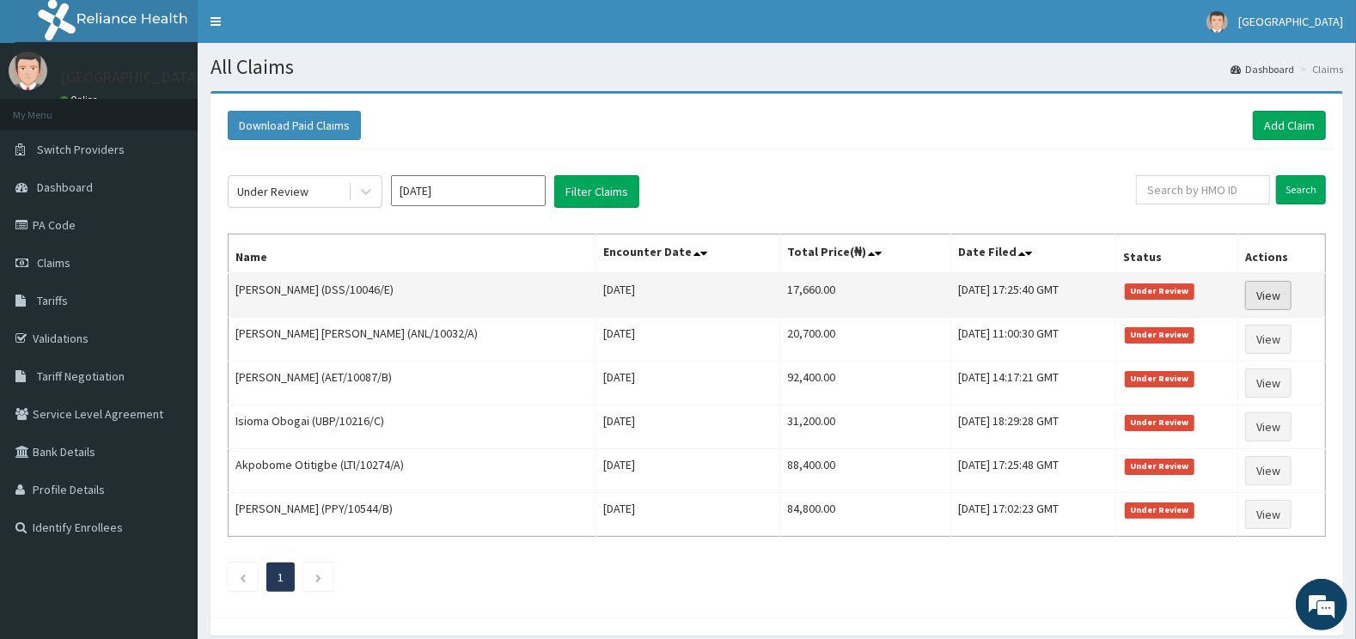
click at [1253, 293] on link "View" at bounding box center [1268, 295] width 46 height 29
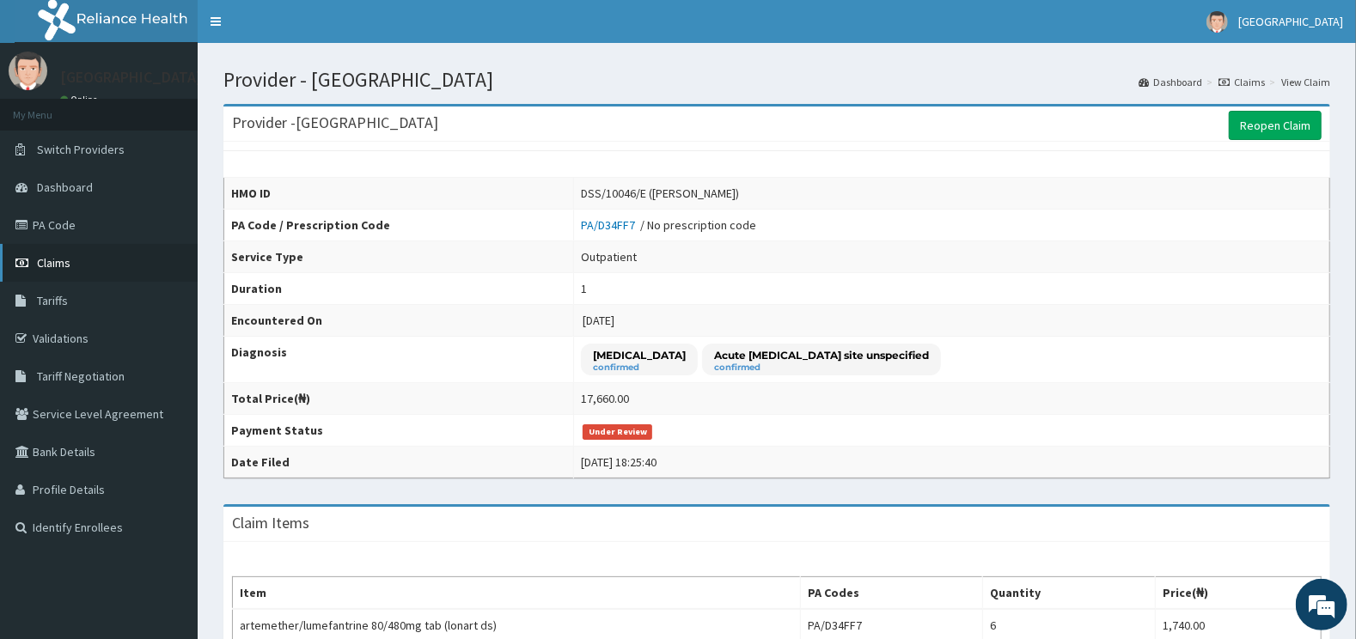
click at [67, 253] on link "Claims" at bounding box center [99, 263] width 198 height 38
